Goal: Task Accomplishment & Management: Use online tool/utility

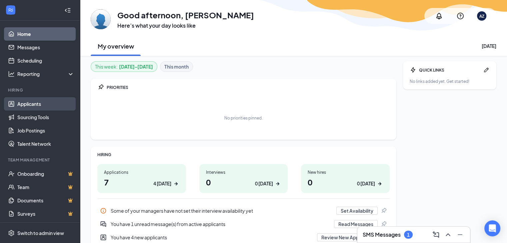
click at [37, 104] on link "Applicants" at bounding box center [45, 103] width 57 height 13
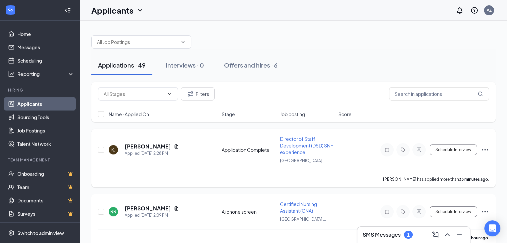
click at [301, 146] on span "Director of Staff Development (DSD) SNF experience" at bounding box center [306, 145] width 53 height 19
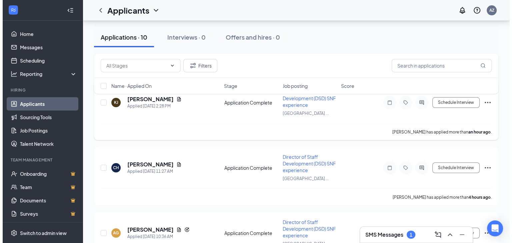
scroll to position [67, 0]
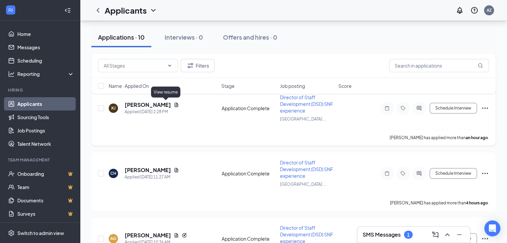
click at [175, 104] on icon "Document" at bounding box center [177, 105] width 4 height 4
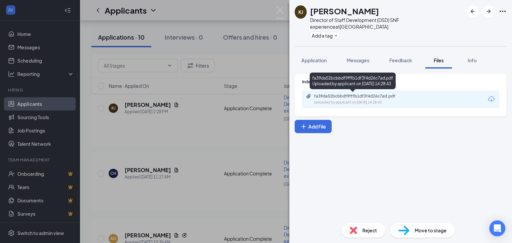
click at [381, 98] on div "fa39da52bcbbdf9fffb1df3f4d26c7ad.pdf" at bounding box center [360, 96] width 93 height 5
